Goal: Task Accomplishment & Management: Manage account settings

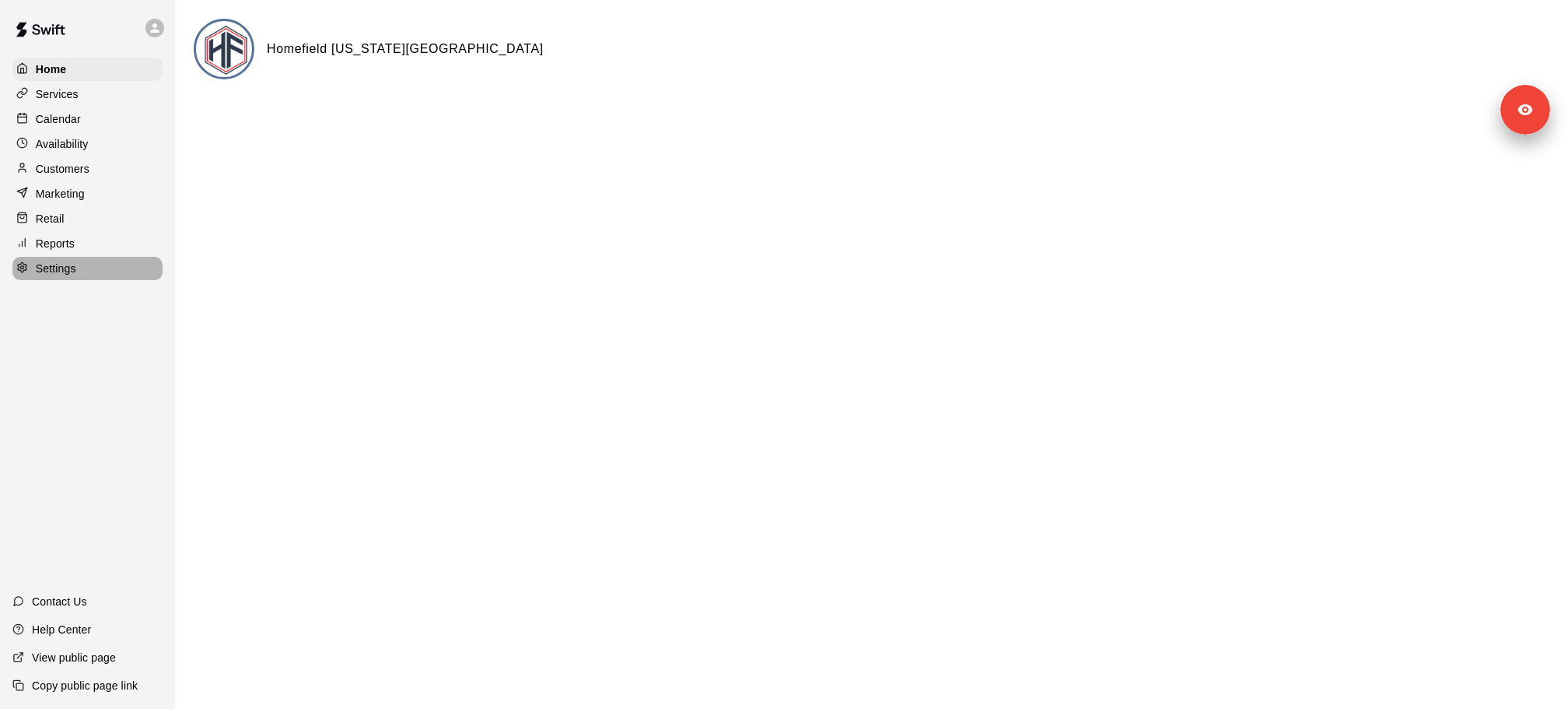
click at [67, 267] on p "Settings" at bounding box center [55, 269] width 40 height 16
select select "**"
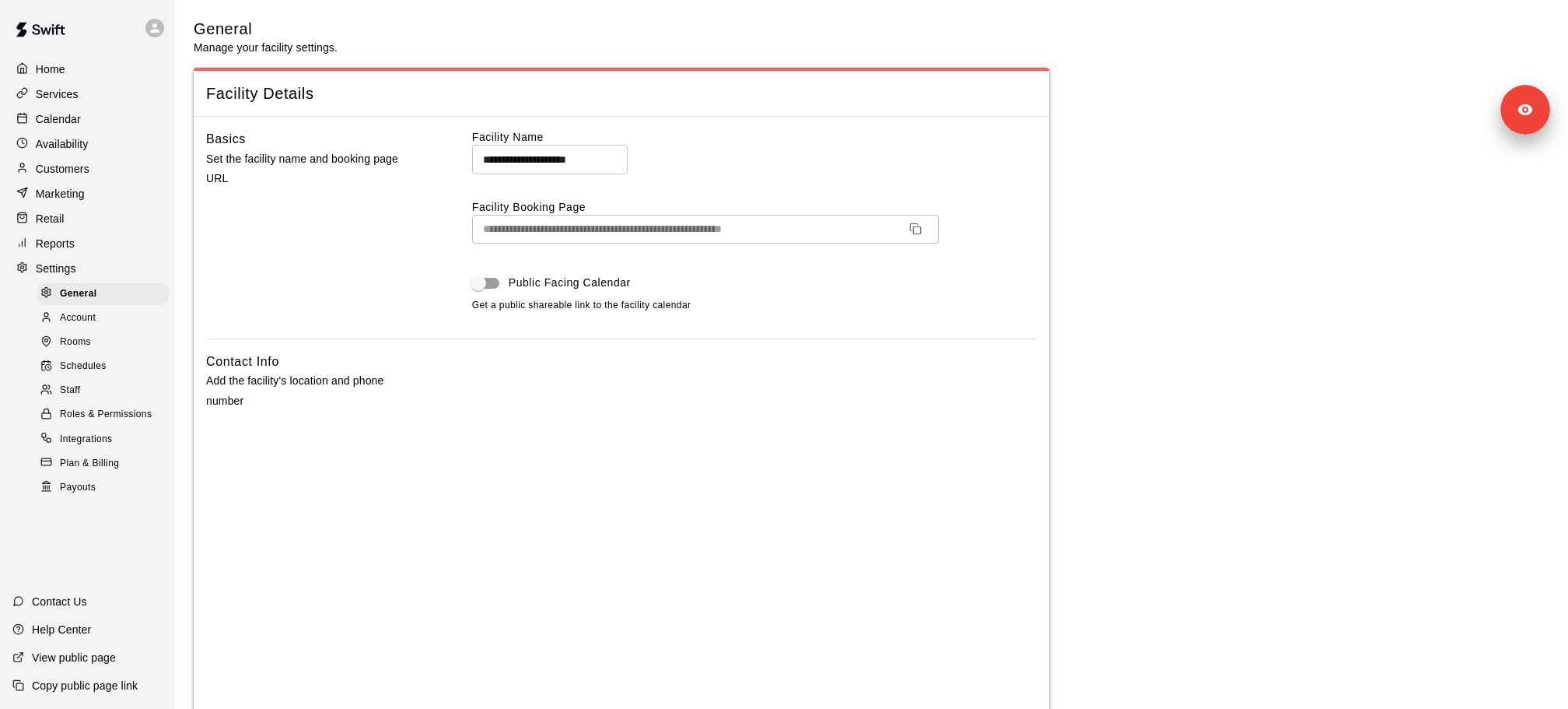
click at [121, 323] on div "Account" at bounding box center [103, 318] width 131 height 22
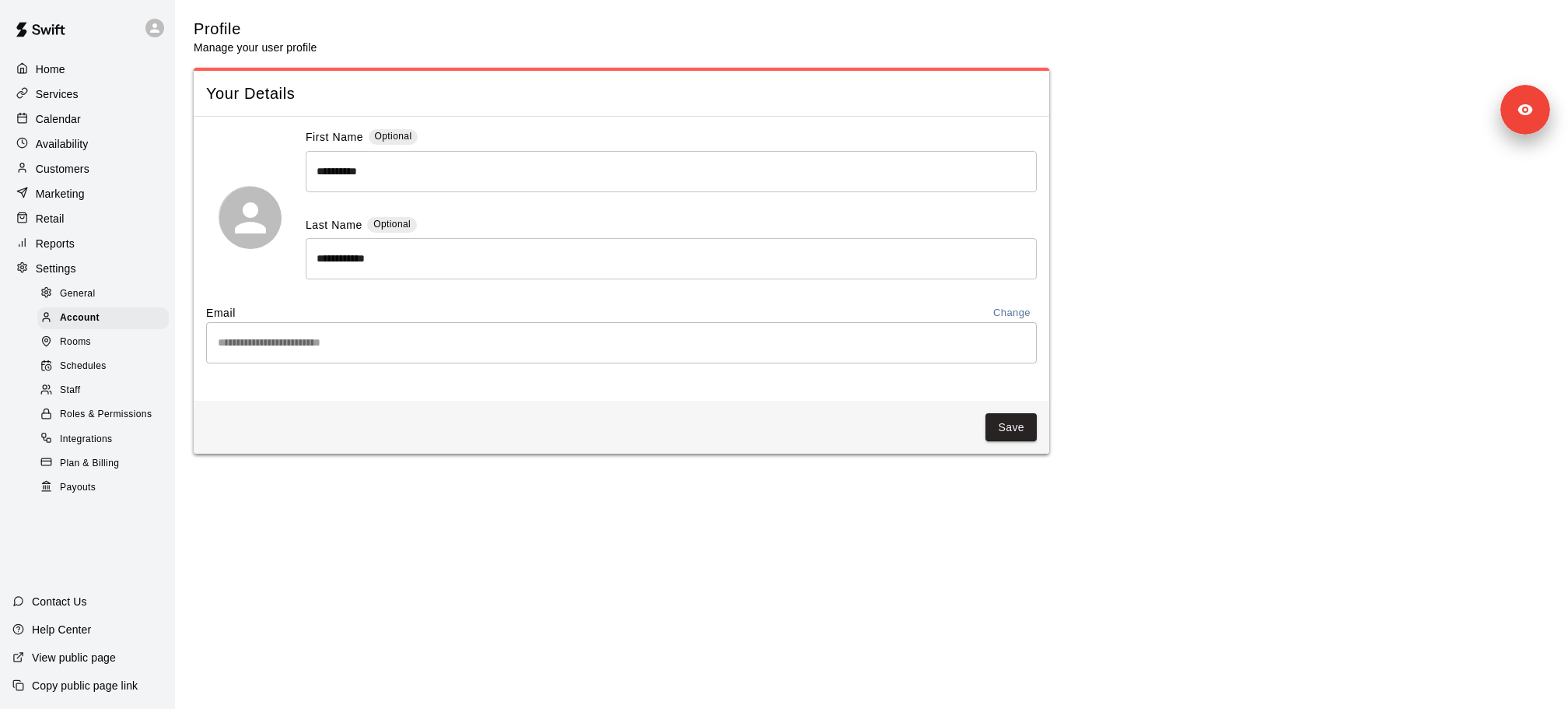
click at [121, 329] on link "Account" at bounding box center [106, 318] width 137 height 24
click at [123, 336] on div "Rooms" at bounding box center [103, 343] width 131 height 22
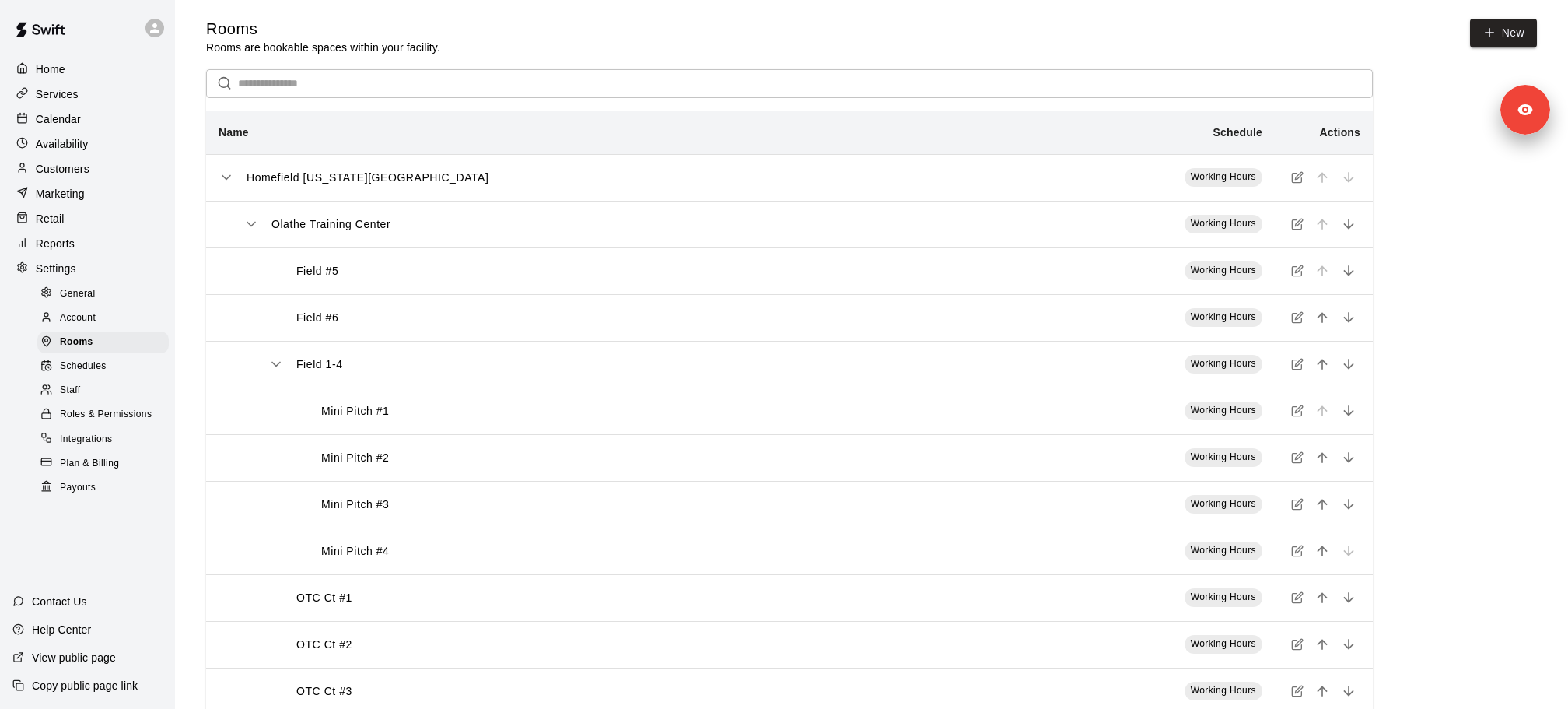
click at [259, 226] on icon "simple table" at bounding box center [252, 224] width 16 height 16
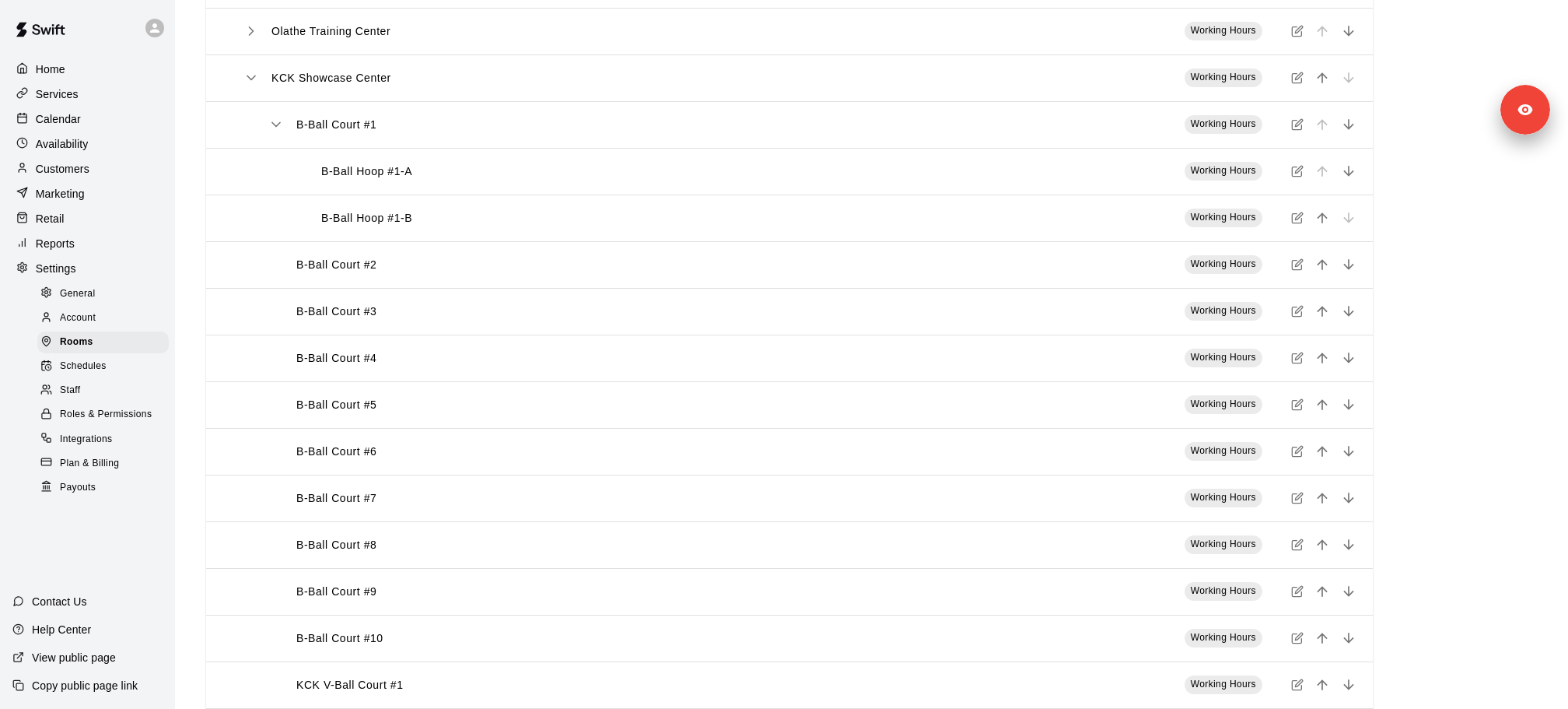
scroll to position [175, 0]
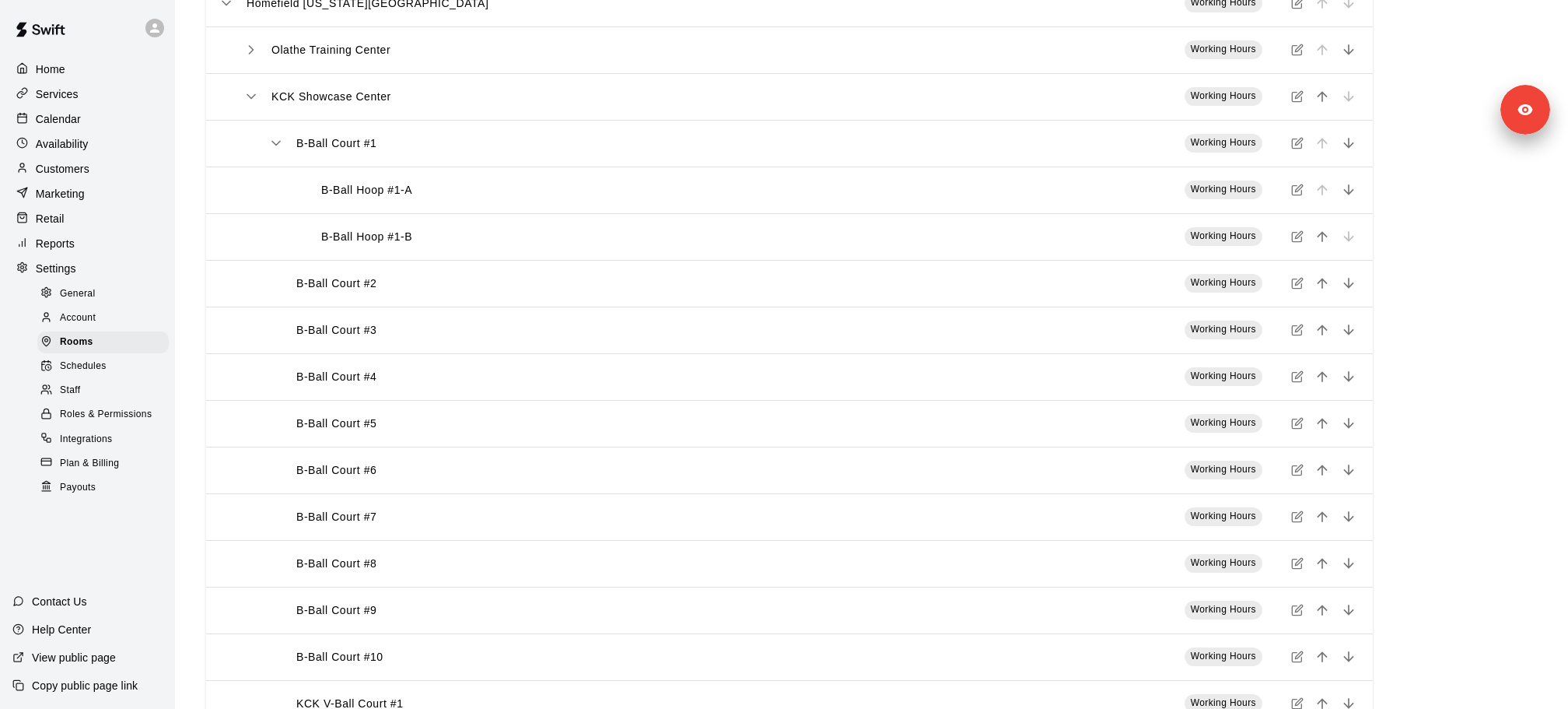
click at [276, 143] on icon "simple table" at bounding box center [276, 143] width 16 height 16
click at [280, 134] on th "B-Ball Court #1" at bounding box center [602, 142] width 792 height 46
click at [278, 145] on icon "simple table" at bounding box center [276, 143] width 16 height 16
click at [288, 197] on div "B-Ball Court #2" at bounding box center [627, 190] width 717 height 17
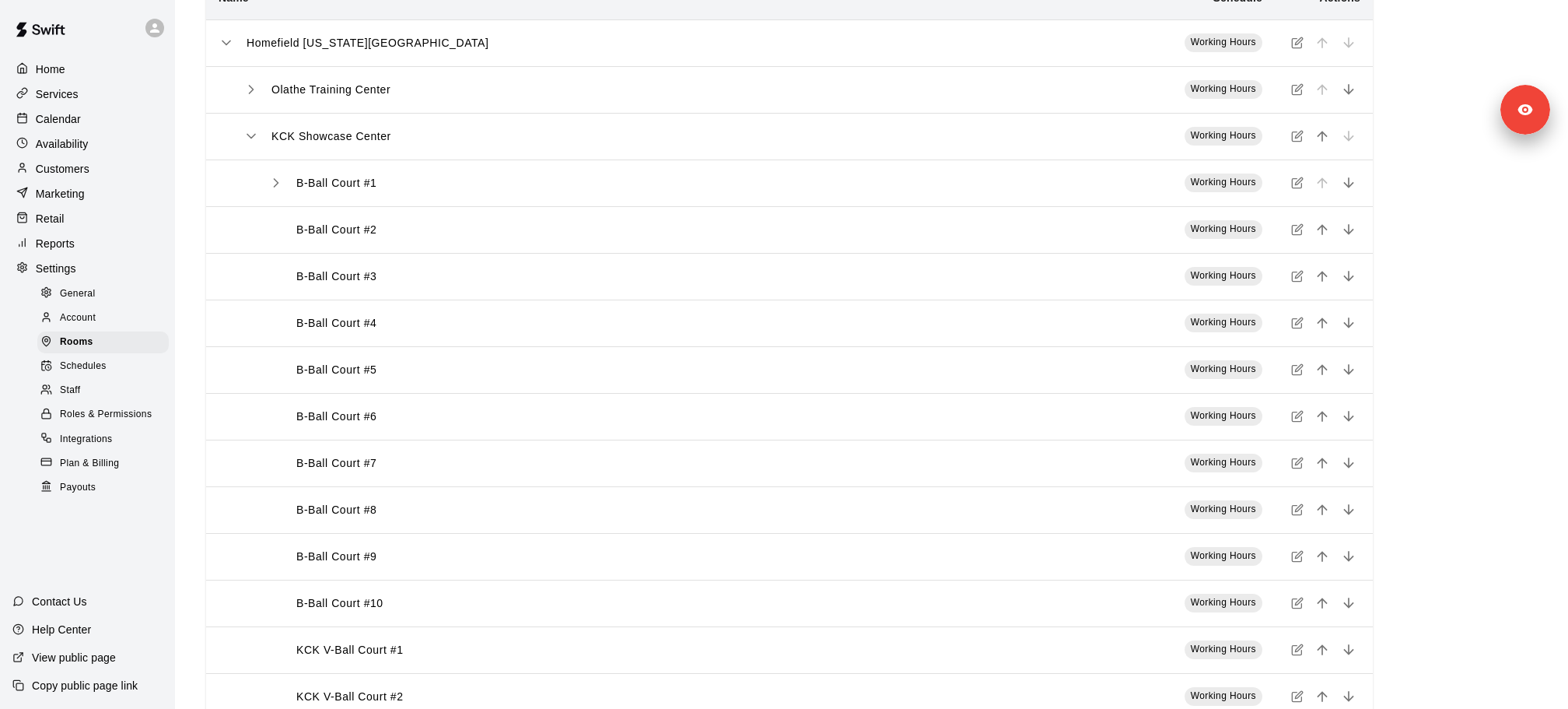
scroll to position [107, 0]
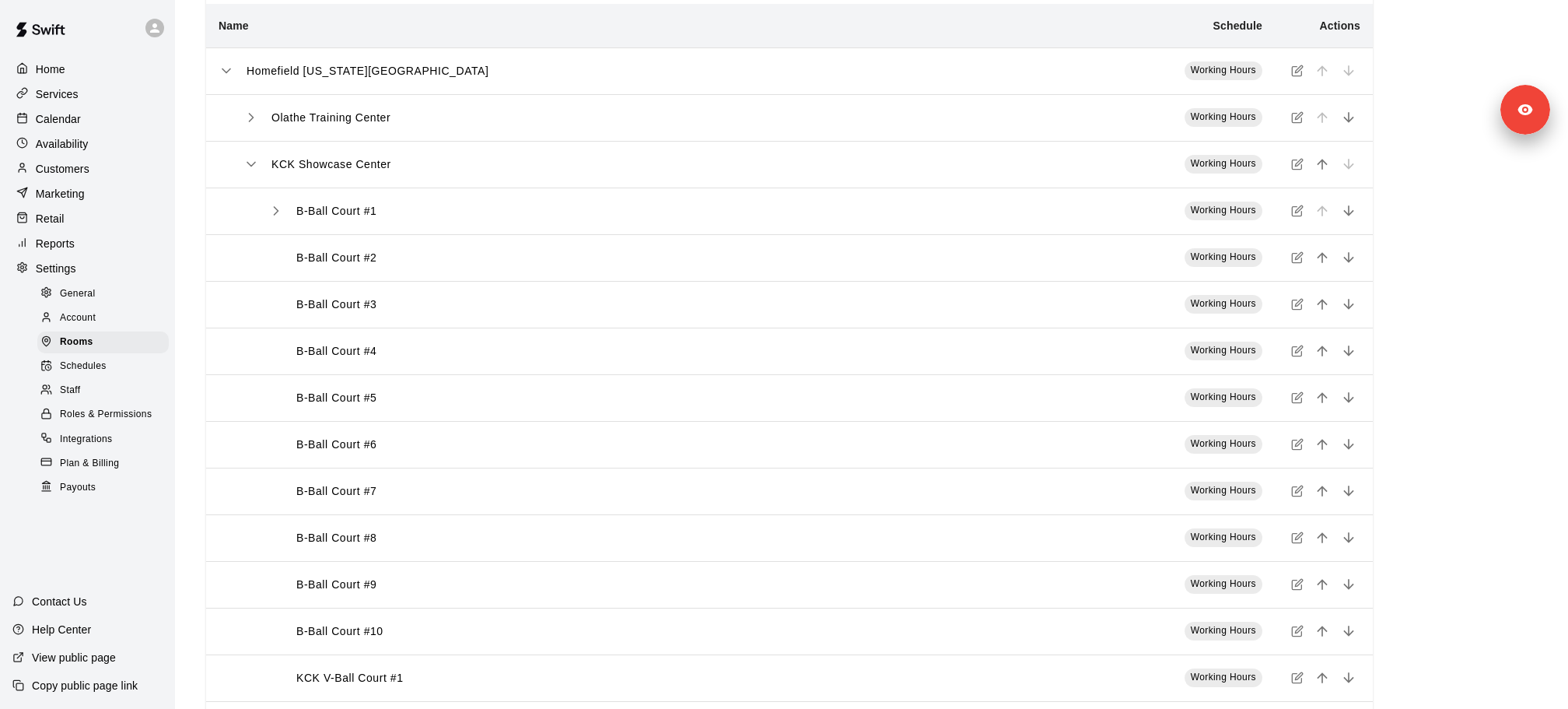
click at [316, 222] on th "B-Ball Court #1" at bounding box center [602, 210] width 792 height 46
click at [274, 211] on icon "simple table" at bounding box center [276, 211] width 16 height 16
click at [275, 215] on icon "simple table" at bounding box center [276, 211] width 16 height 16
